Goal: Submit feedback/report problem: Provide input to the site owners about the experience or issues

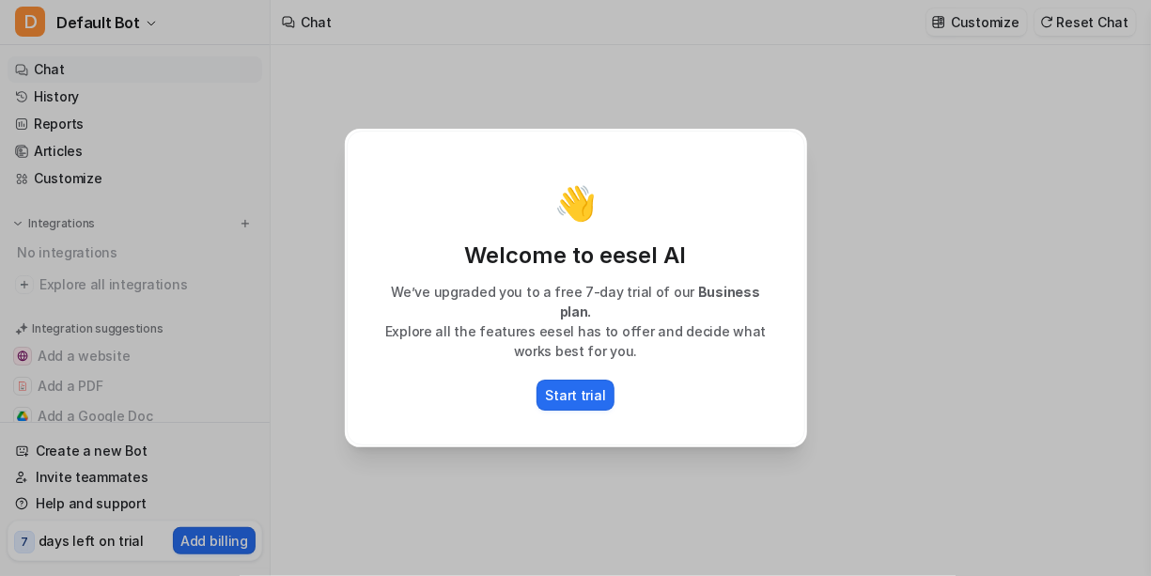
click at [583, 389] on p "Start trial" at bounding box center [576, 395] width 60 height 20
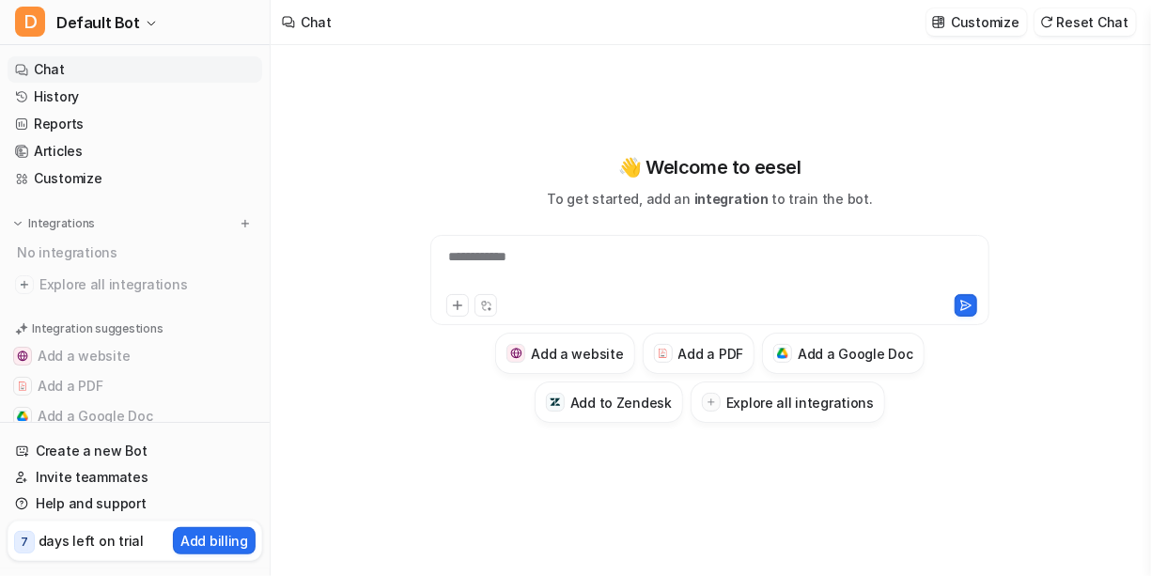
click at [515, 272] on div "**********" at bounding box center [710, 268] width 551 height 43
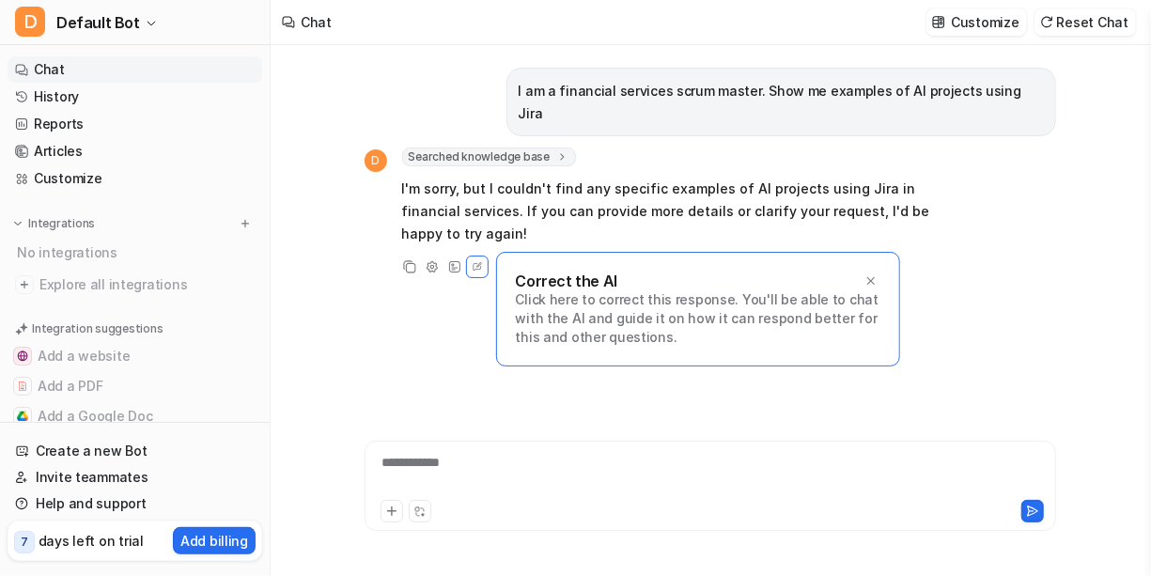
click at [567, 272] on p "Correct the AI" at bounding box center [566, 281] width 101 height 19
click at [869, 274] on icon at bounding box center [871, 280] width 13 height 13
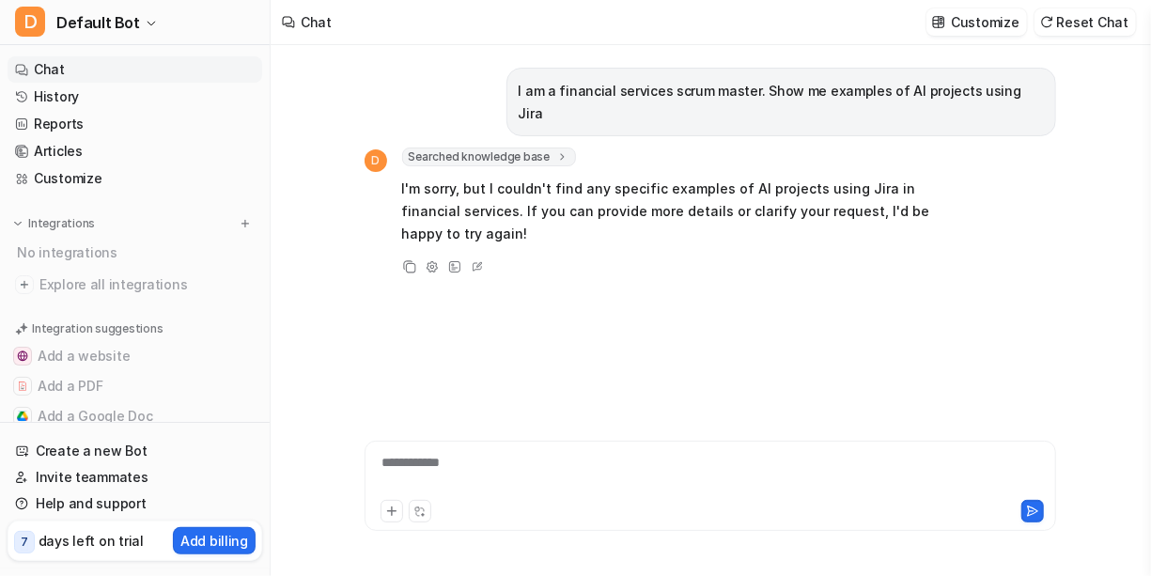
click at [480, 255] on icon at bounding box center [477, 267] width 19 height 24
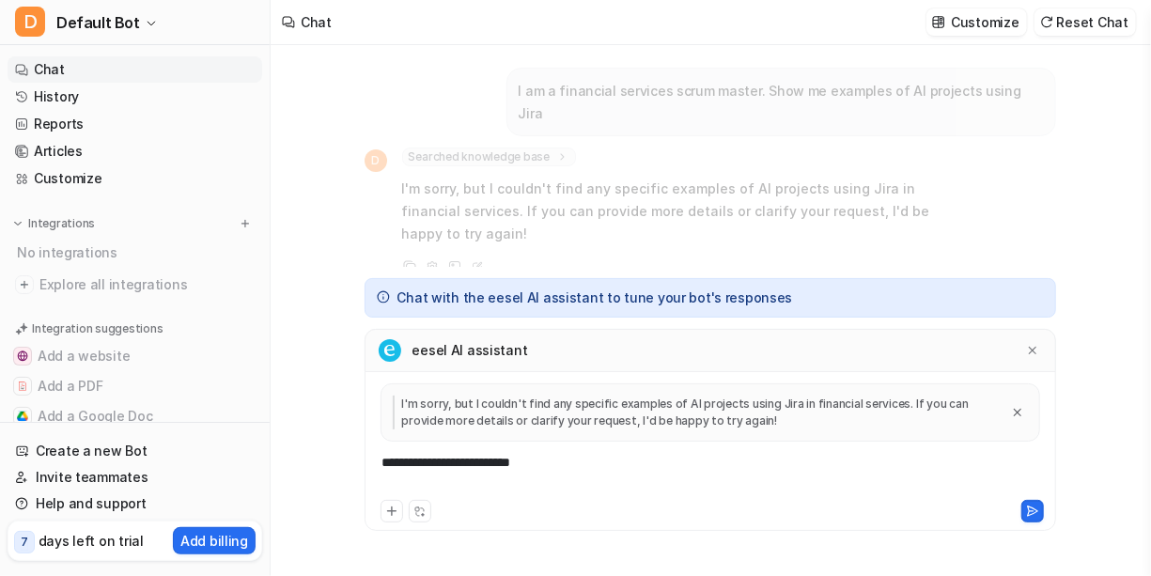
click at [491, 514] on div at bounding box center [547, 511] width 332 height 23
